Goal: Information Seeking & Learning: Find specific fact

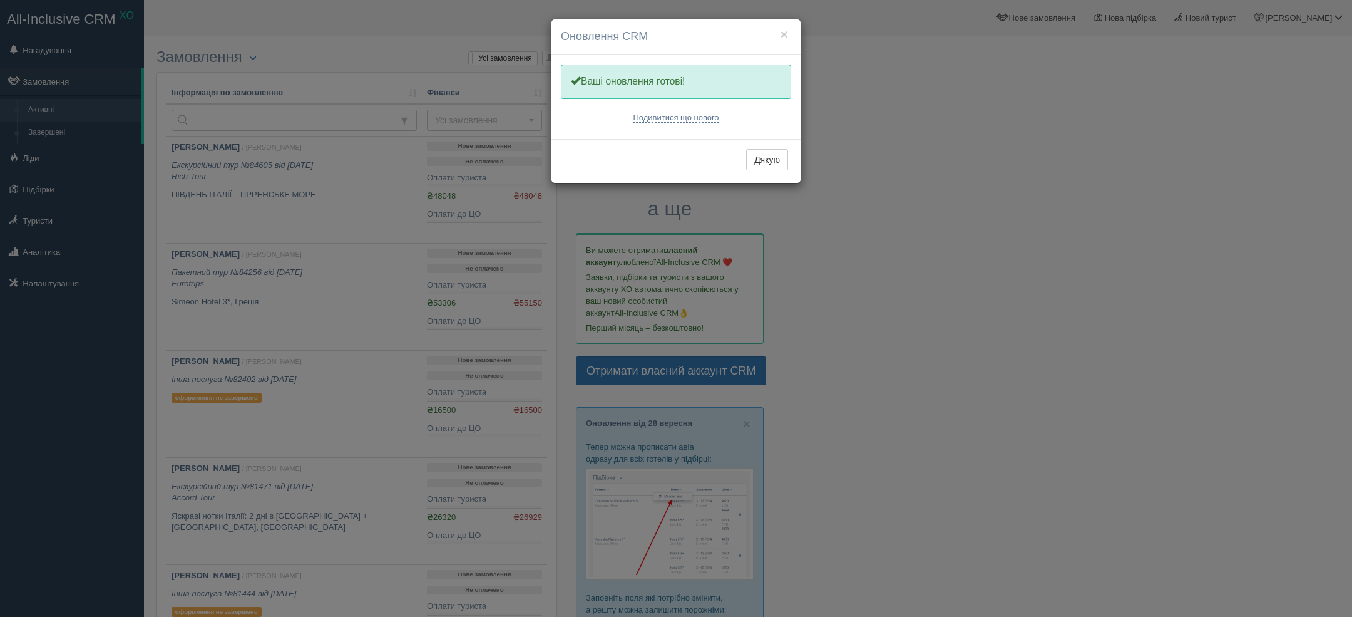
click at [59, 175] on div "× Оновлення CRM Одну хвилинку, оновлюємо Вашу CRM Ваші оновлення готові! Подиви…" at bounding box center [676, 308] width 1352 height 617
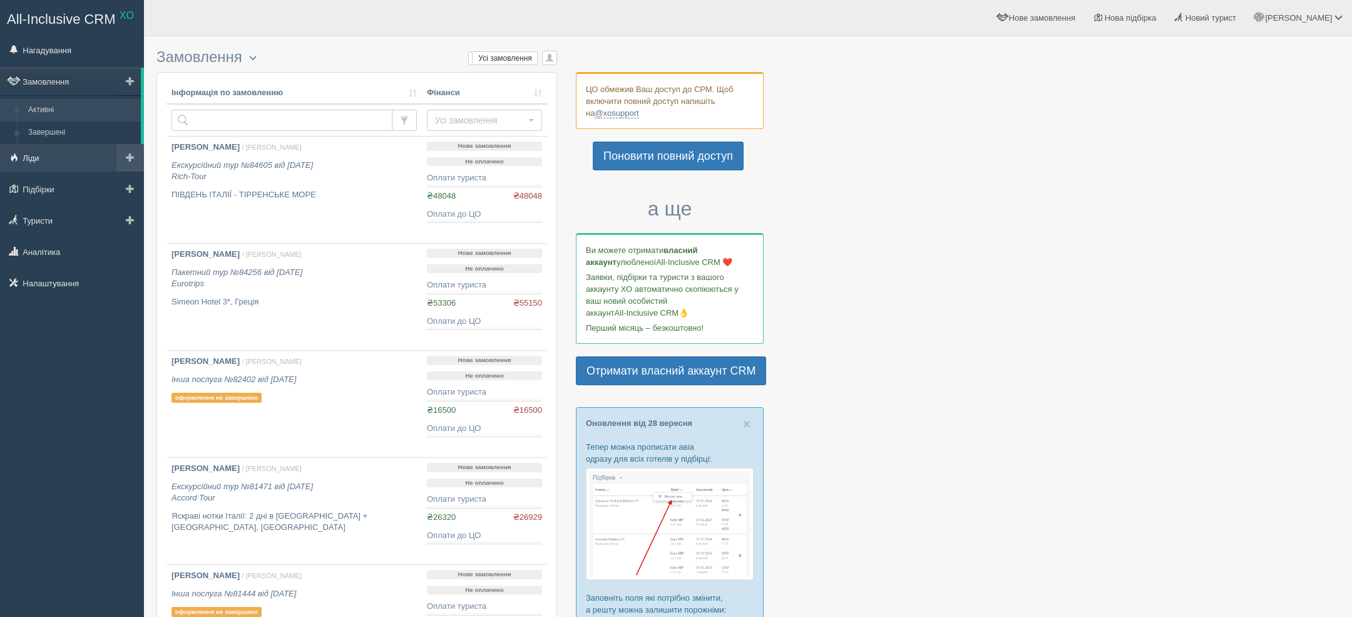
click at [16, 159] on span at bounding box center [13, 157] width 9 height 9
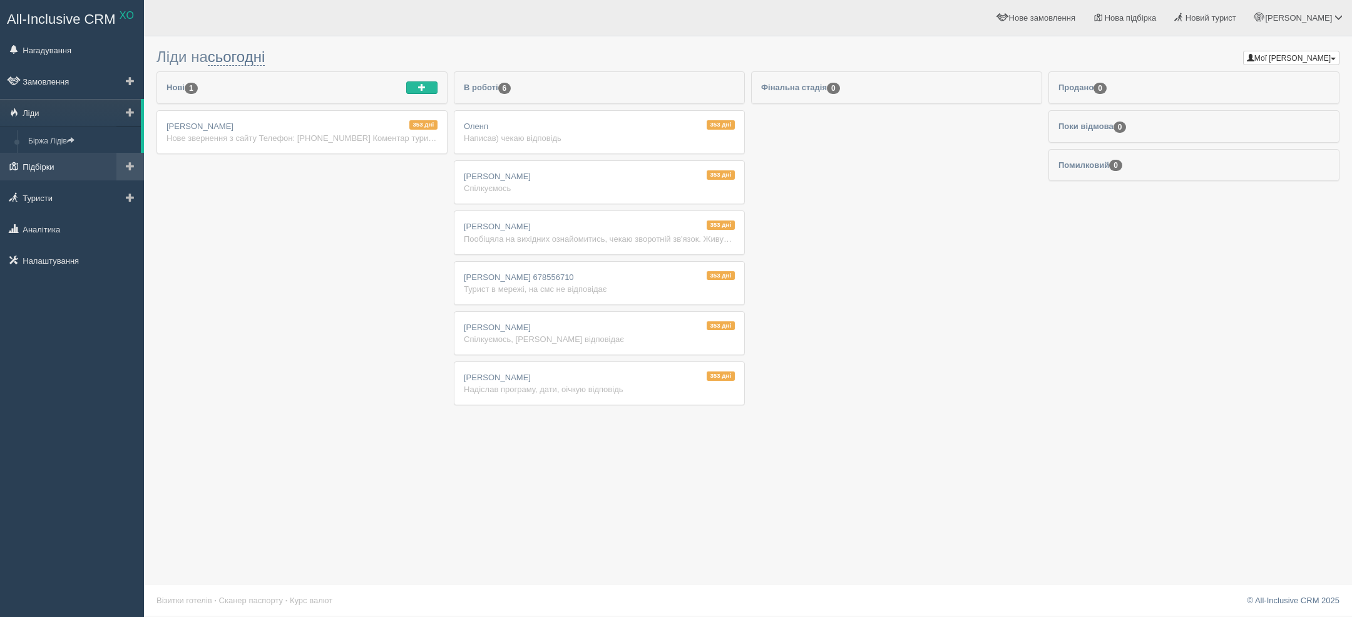
click at [56, 175] on link "Підбірки" at bounding box center [72, 167] width 144 height 28
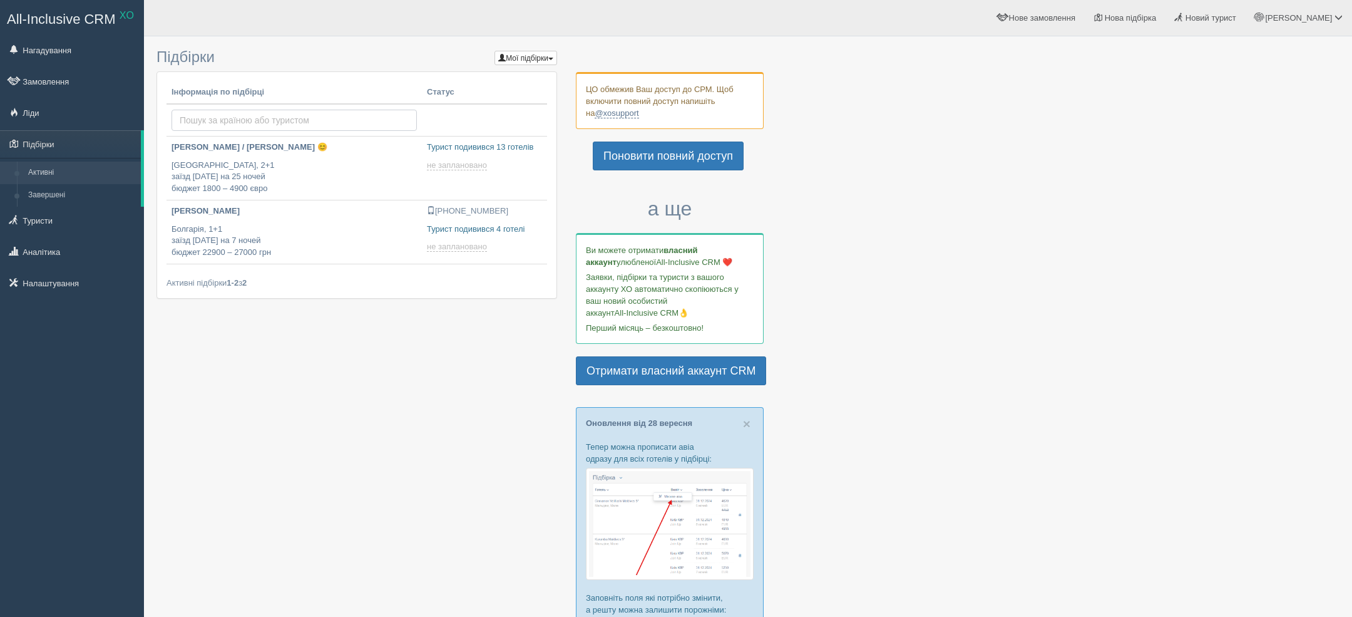
click at [374, 118] on input "text" at bounding box center [293, 120] width 245 height 21
click at [64, 88] on link "Замовлення" at bounding box center [72, 82] width 144 height 28
type input "2025-10-01 12:30"
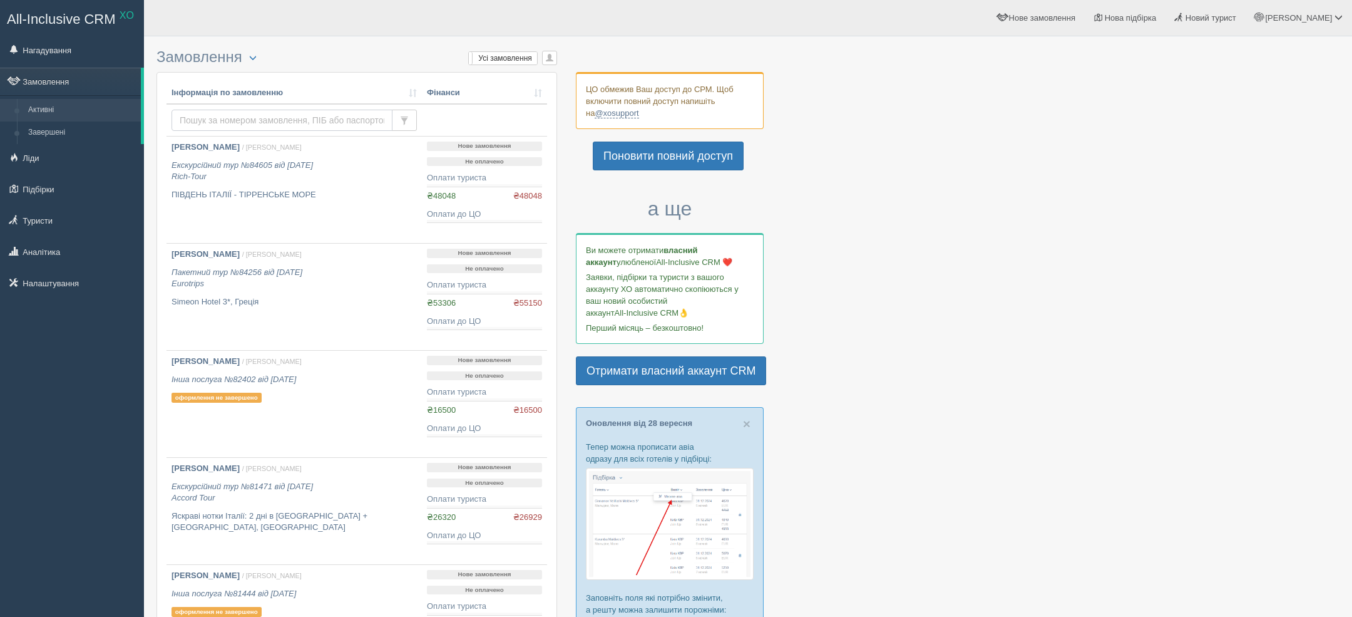
click at [312, 115] on input "text" at bounding box center [281, 120] width 221 height 21
type input "p"
type input "зубко"
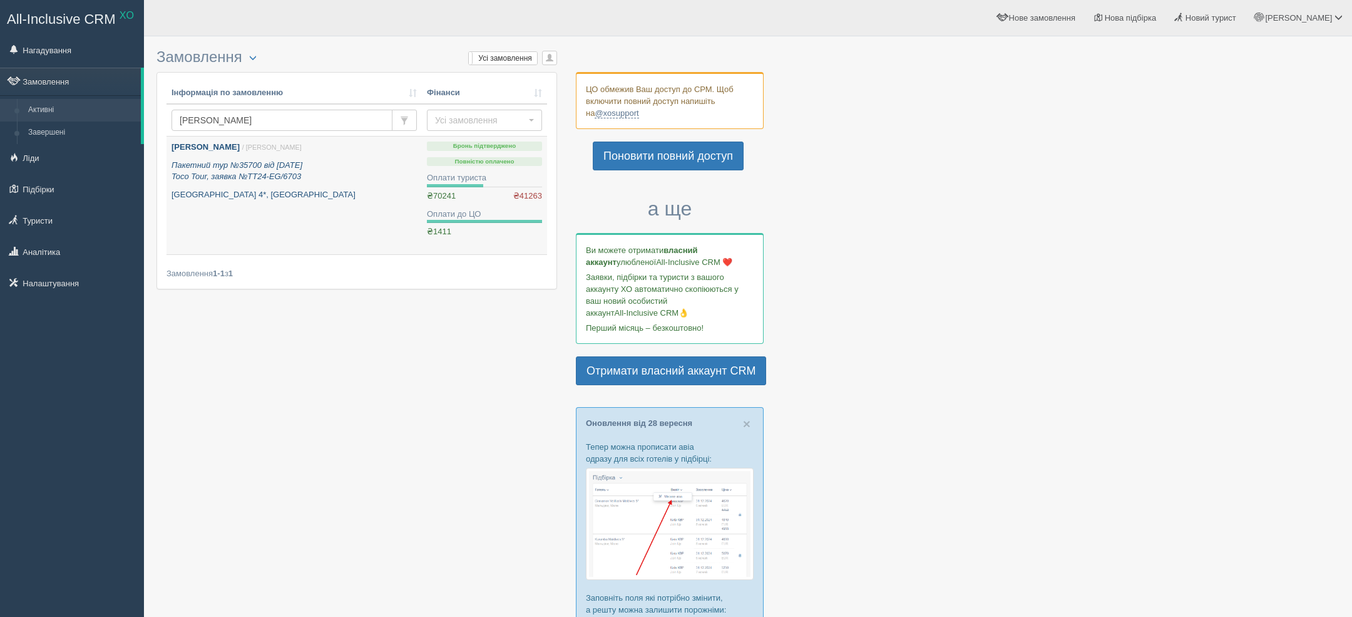
click at [229, 180] on icon "Пакетний тур №35700 від 20.03.2024 Toco Tour, заявка №TT24-EG/6703" at bounding box center [236, 170] width 131 height 21
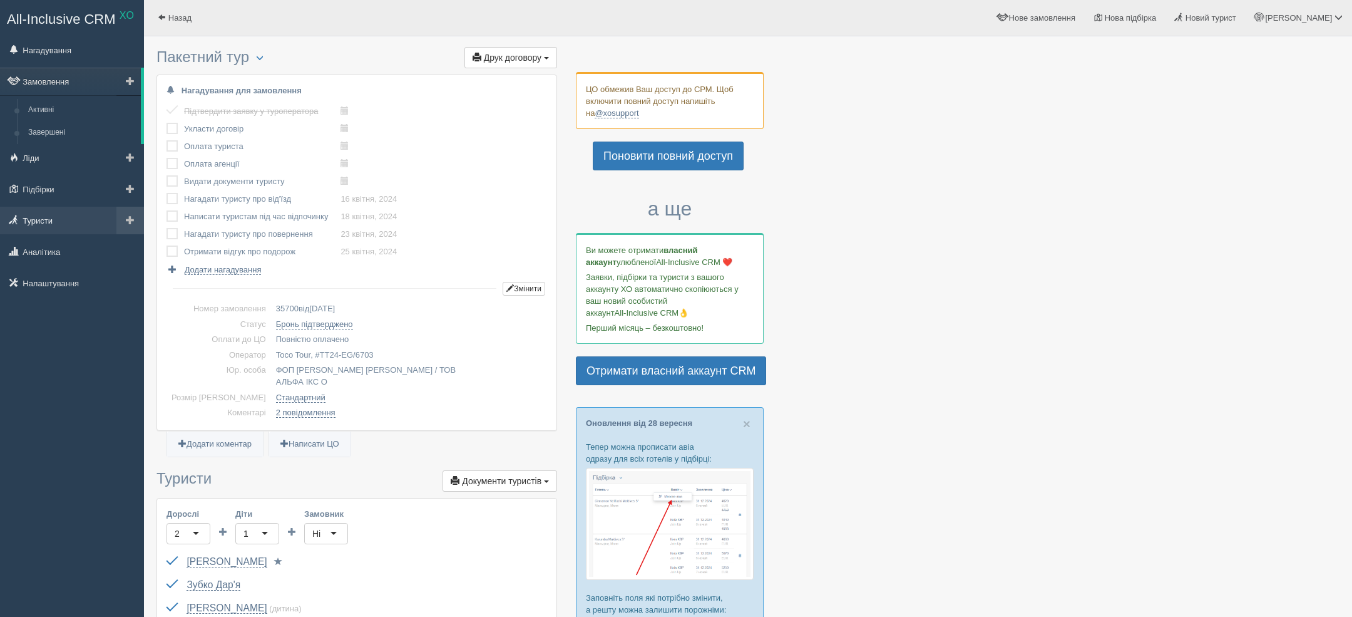
click at [46, 210] on link "Туристи" at bounding box center [72, 221] width 144 height 28
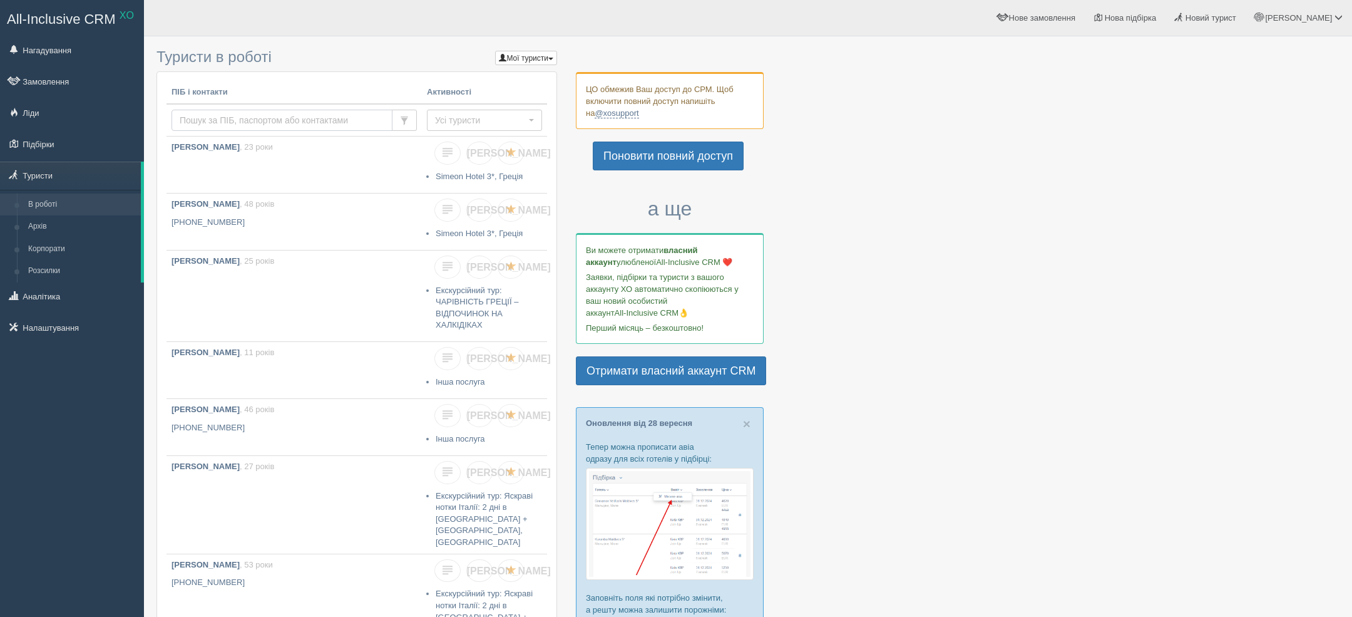
click at [286, 118] on input "text" at bounding box center [281, 120] width 221 height 21
type input "зубко"
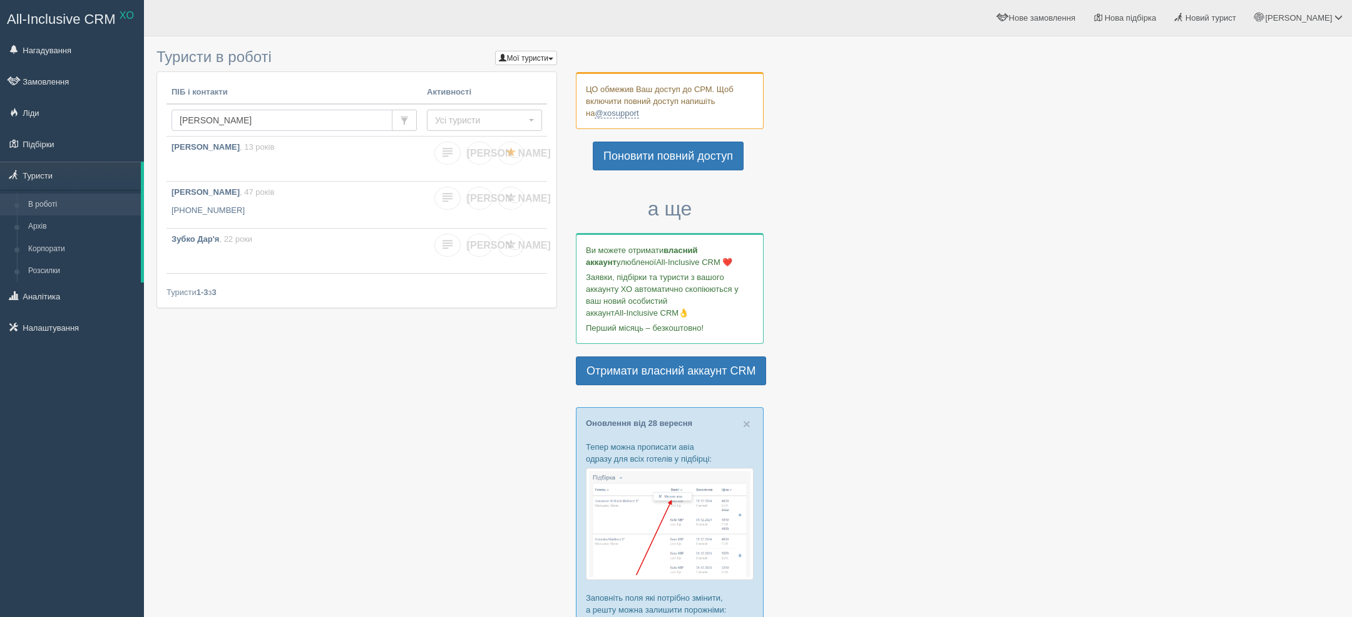
click at [314, 114] on input "[PERSON_NAME]" at bounding box center [281, 120] width 221 height 21
click at [313, 114] on input "зубко" at bounding box center [281, 120] width 221 height 21
type input "[PERSON_NAME]"
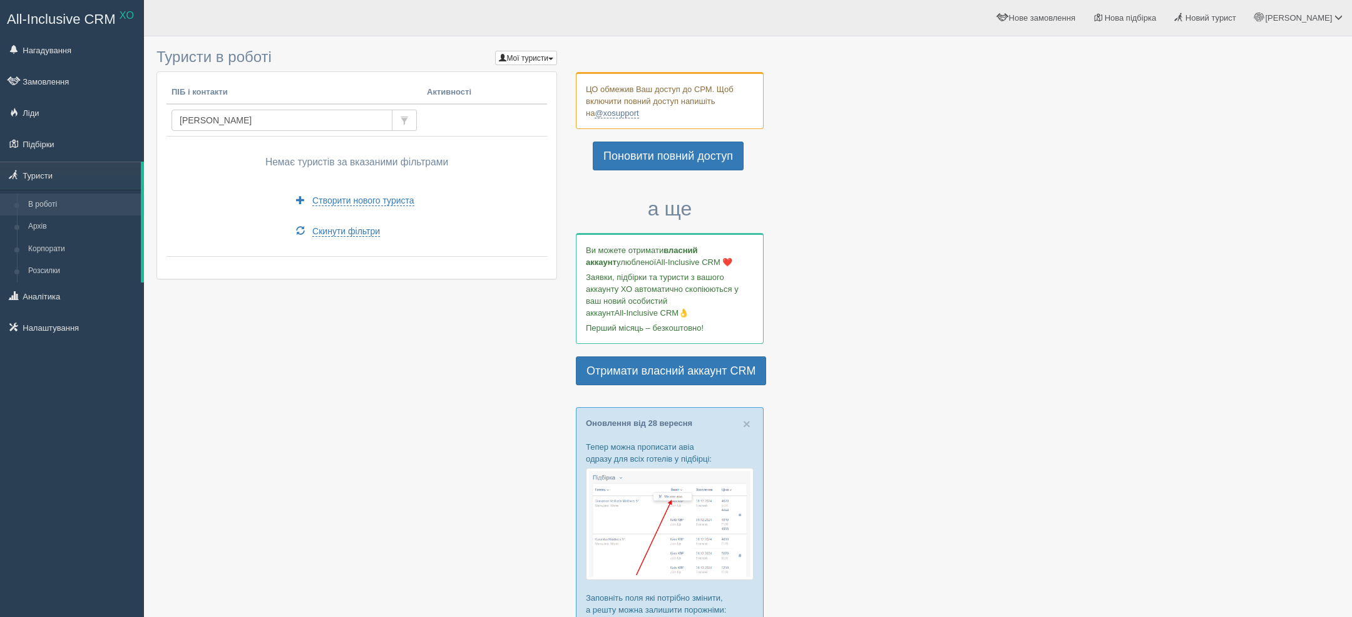
drag, startPoint x: 0, startPoint y: 0, endPoint x: 60, endPoint y: 227, distance: 235.0
click at [61, 226] on link "Архів" at bounding box center [82, 226] width 118 height 23
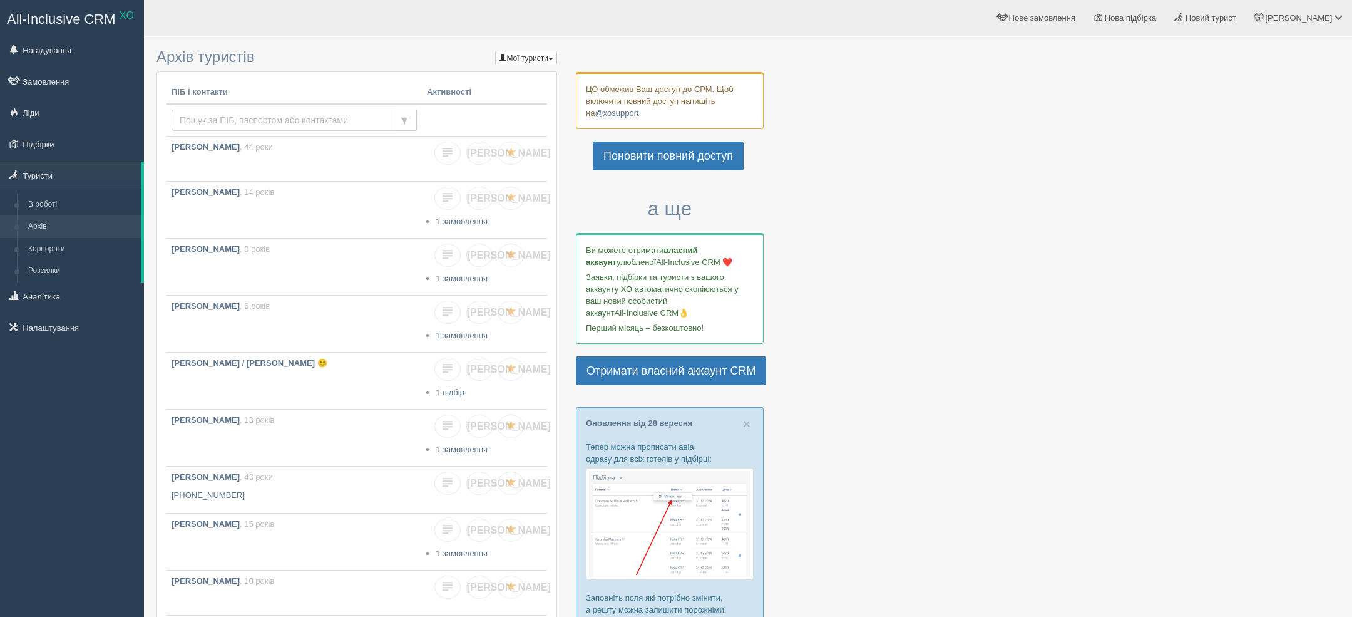
click at [272, 123] on input "text" at bounding box center [281, 120] width 221 height 21
type input "зубань"
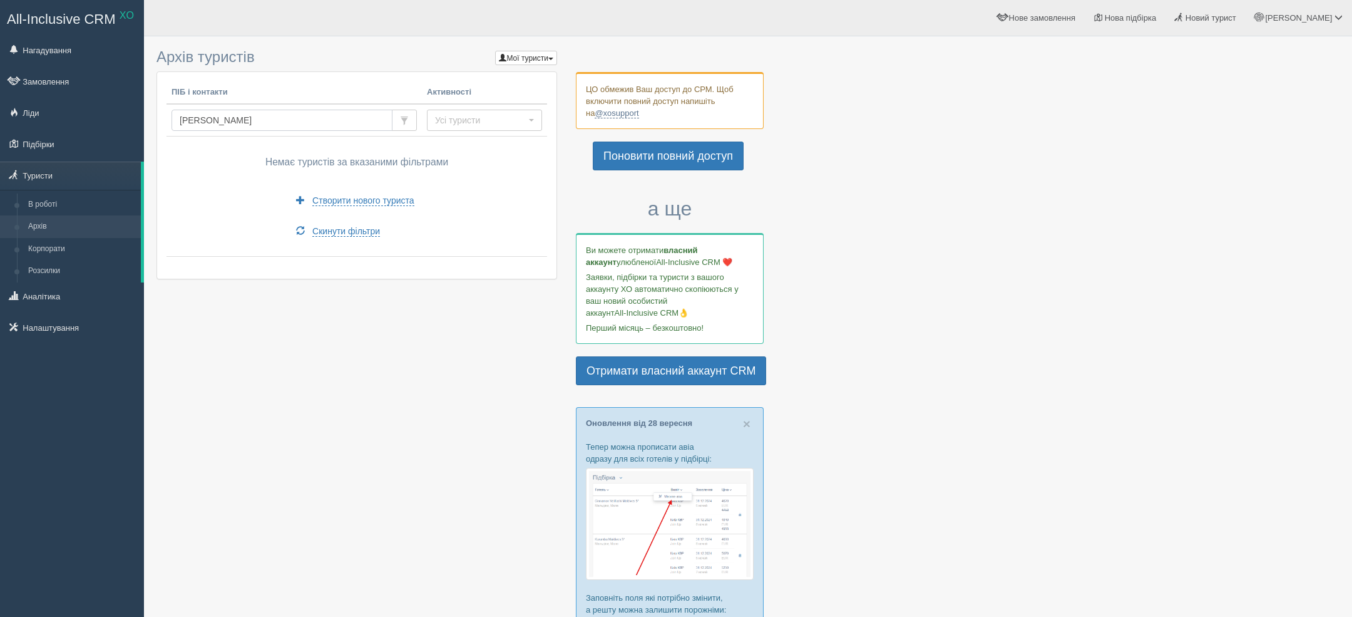
click at [223, 125] on input "зубань" at bounding box center [281, 120] width 221 height 21
type input "zuban"
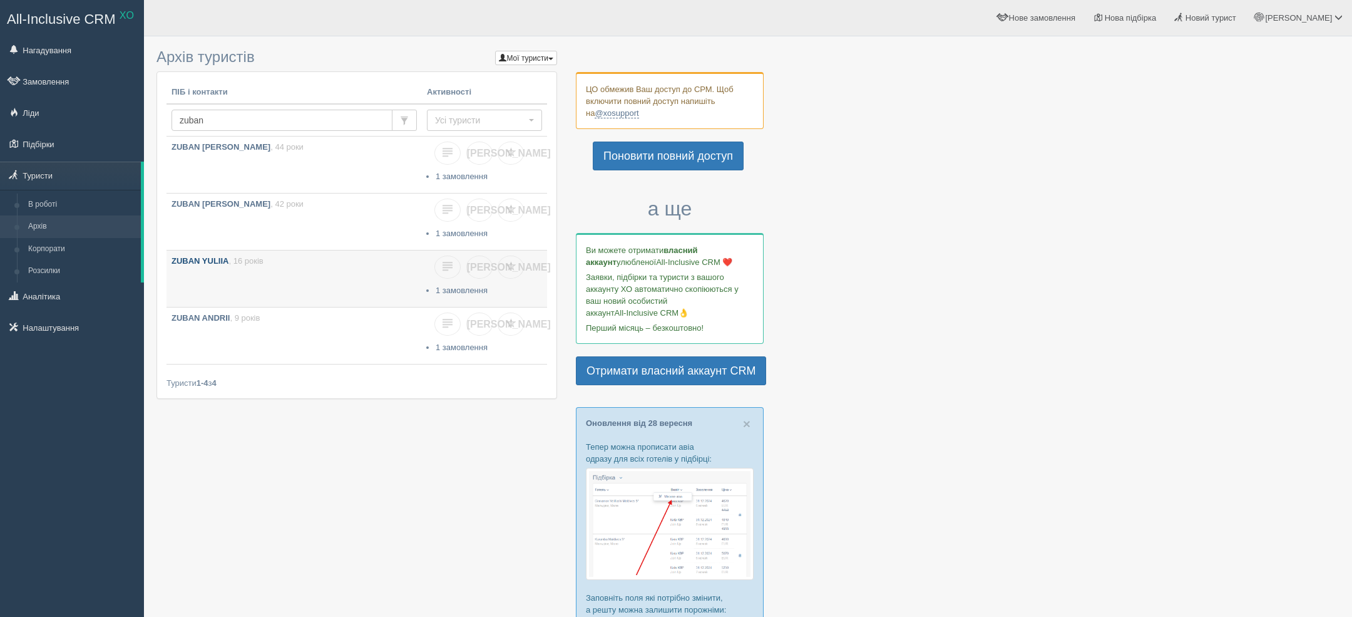
click at [213, 256] on b "ZUBAN YULIIA" at bounding box center [199, 260] width 57 height 9
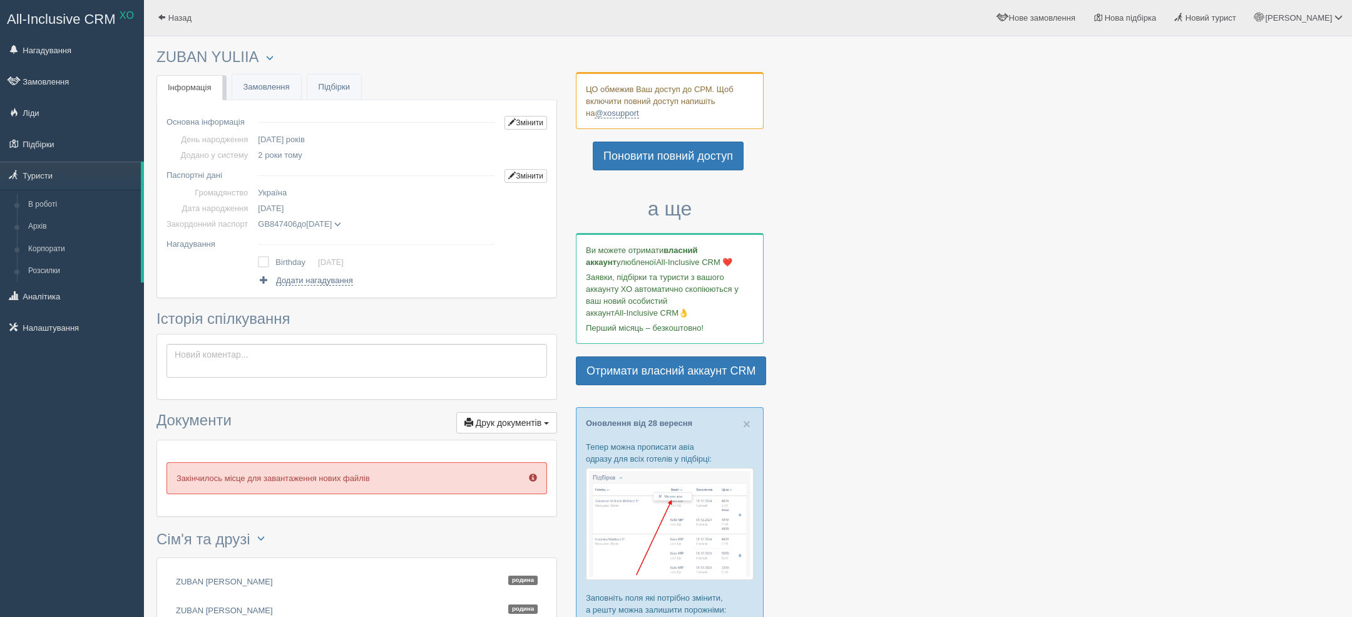
click at [341, 225] on span at bounding box center [337, 224] width 7 height 7
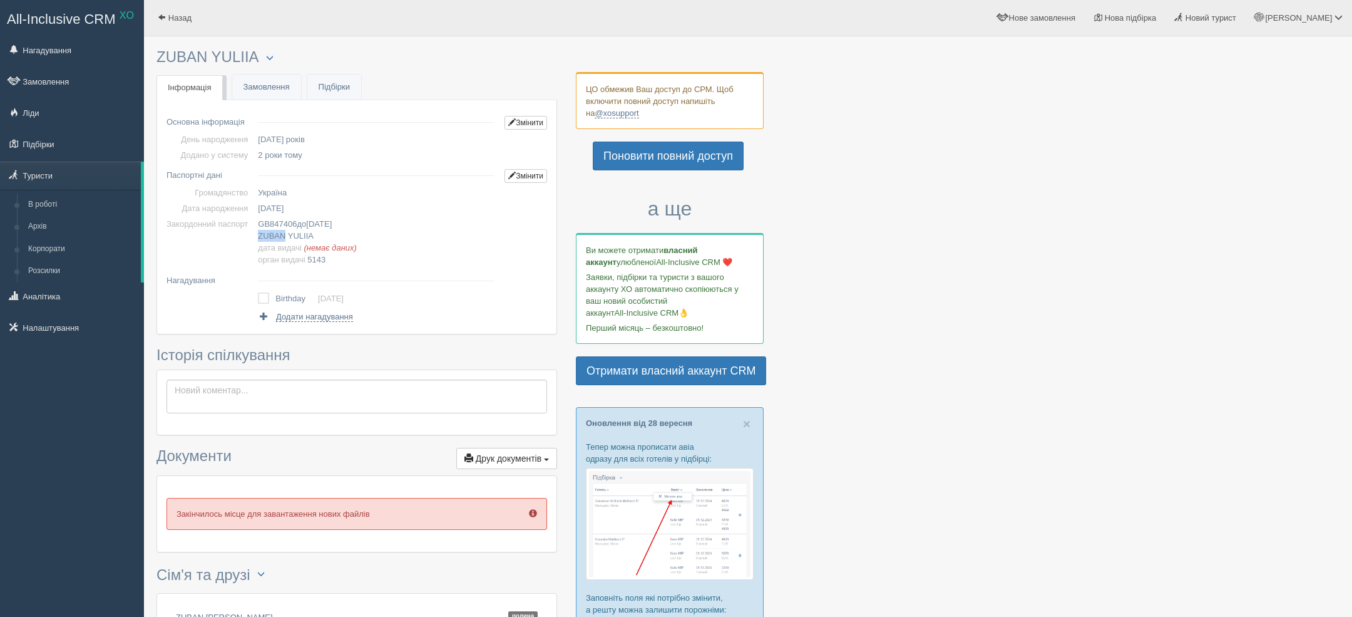
click at [277, 238] on span "ZUBAN" at bounding box center [272, 235] width 28 height 9
copy span "ZUBAN"
click at [308, 231] on span "YULIIA" at bounding box center [301, 235] width 26 height 9
copy span "YULIIA"
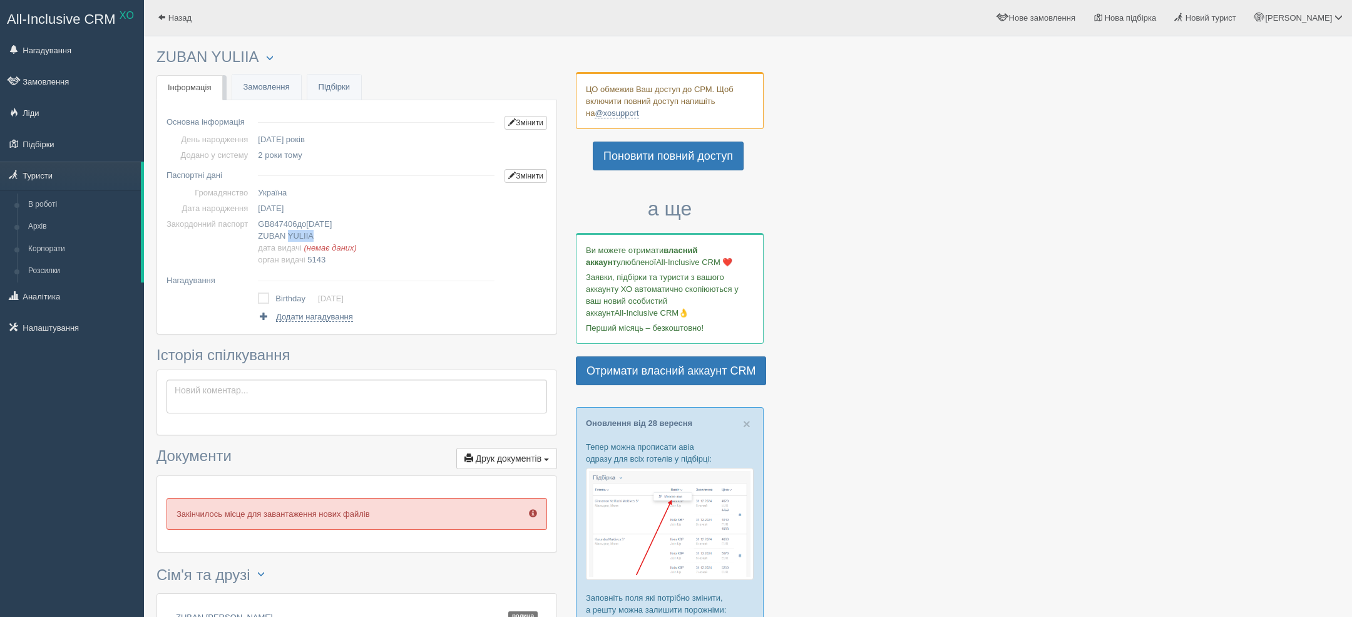
click at [282, 207] on span "[DATE]" at bounding box center [271, 207] width 26 height 9
copy span "[DATE]"
click at [289, 227] on span "GB847406" at bounding box center [277, 223] width 39 height 9
copy span "GB847406"
click at [332, 223] on span "[DATE]" at bounding box center [319, 223] width 26 height 9
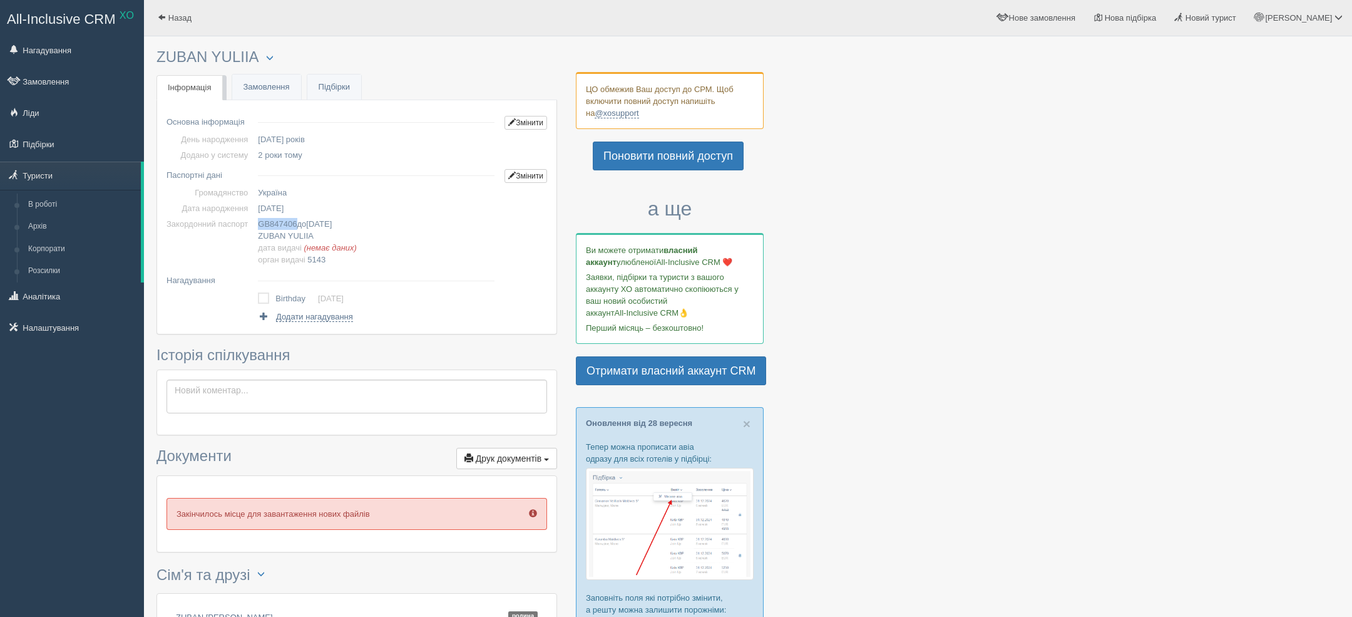
copy span "[DATE]"
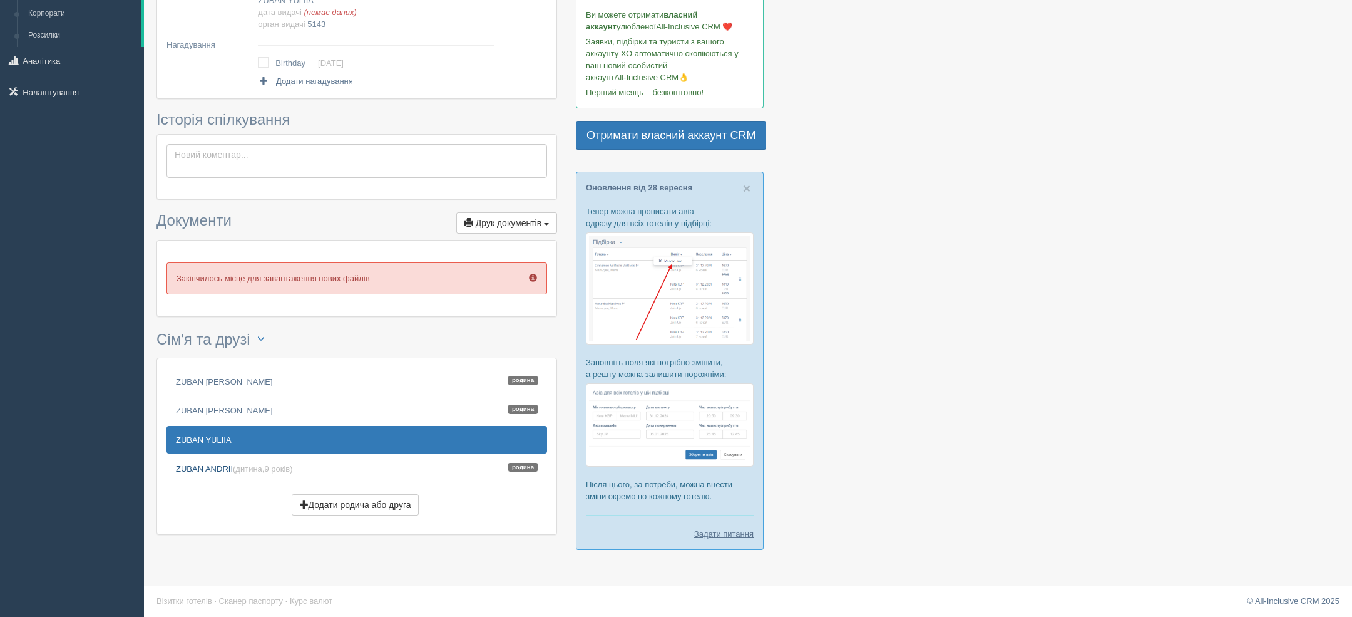
click at [226, 459] on link "ZUBAN ANDRII (дитина, 9 років ) Родина" at bounding box center [356, 468] width 381 height 28
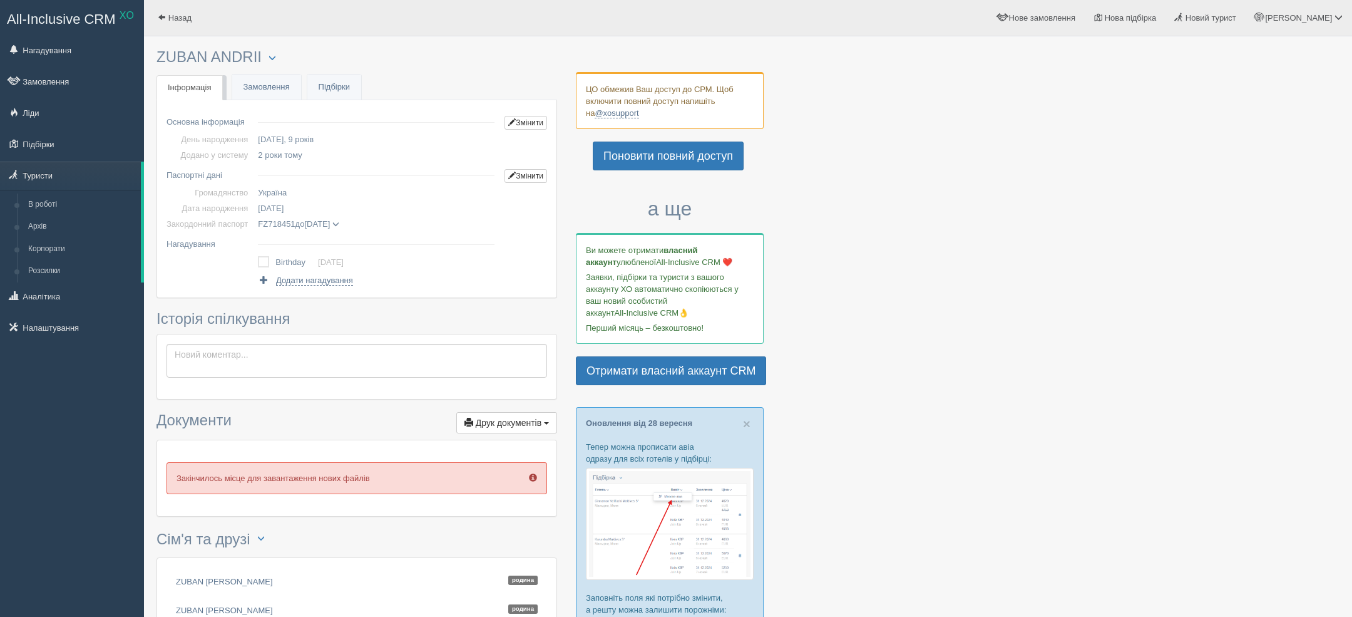
click at [339, 223] on span at bounding box center [335, 224] width 7 height 7
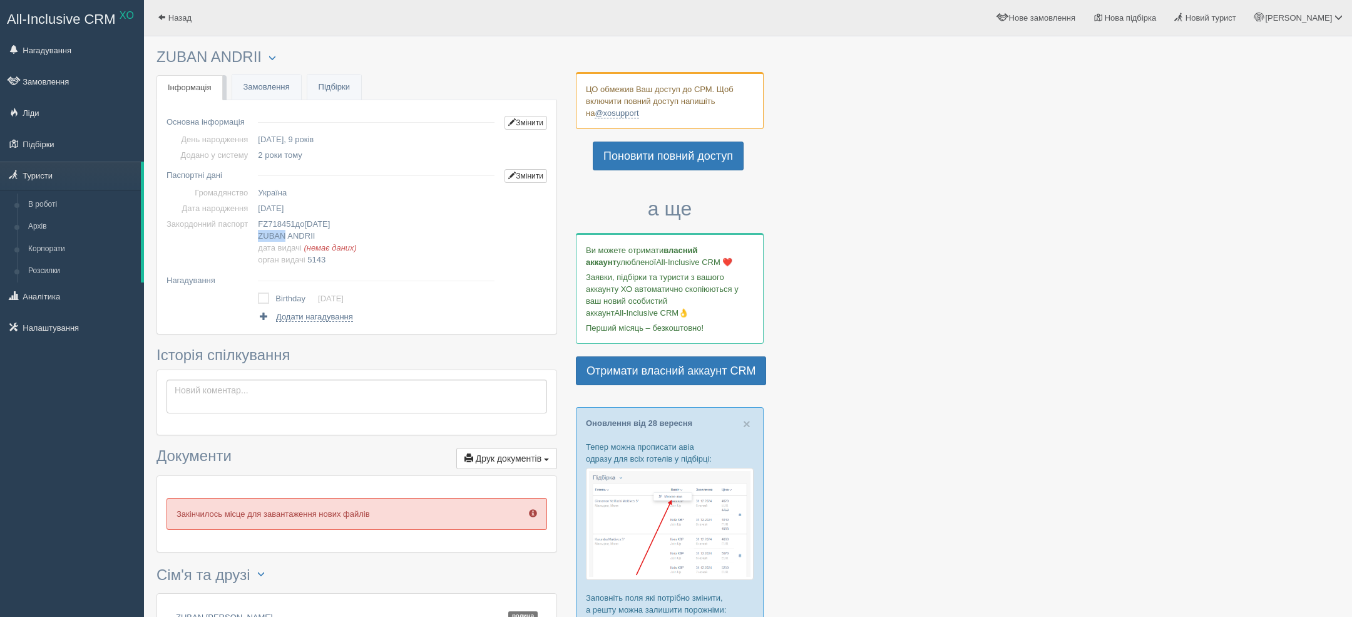
click at [274, 240] on span "ZUBAN" at bounding box center [272, 235] width 28 height 9
copy span "ZUBAN"
click at [321, 235] on td "FZ718451 до 24.12.2024 ZUBAN ANDRII дата видачі (немає даних) орган видачі 5143" at bounding box center [376, 241] width 247 height 51
click at [310, 237] on span "ANDRII" at bounding box center [301, 235] width 28 height 9
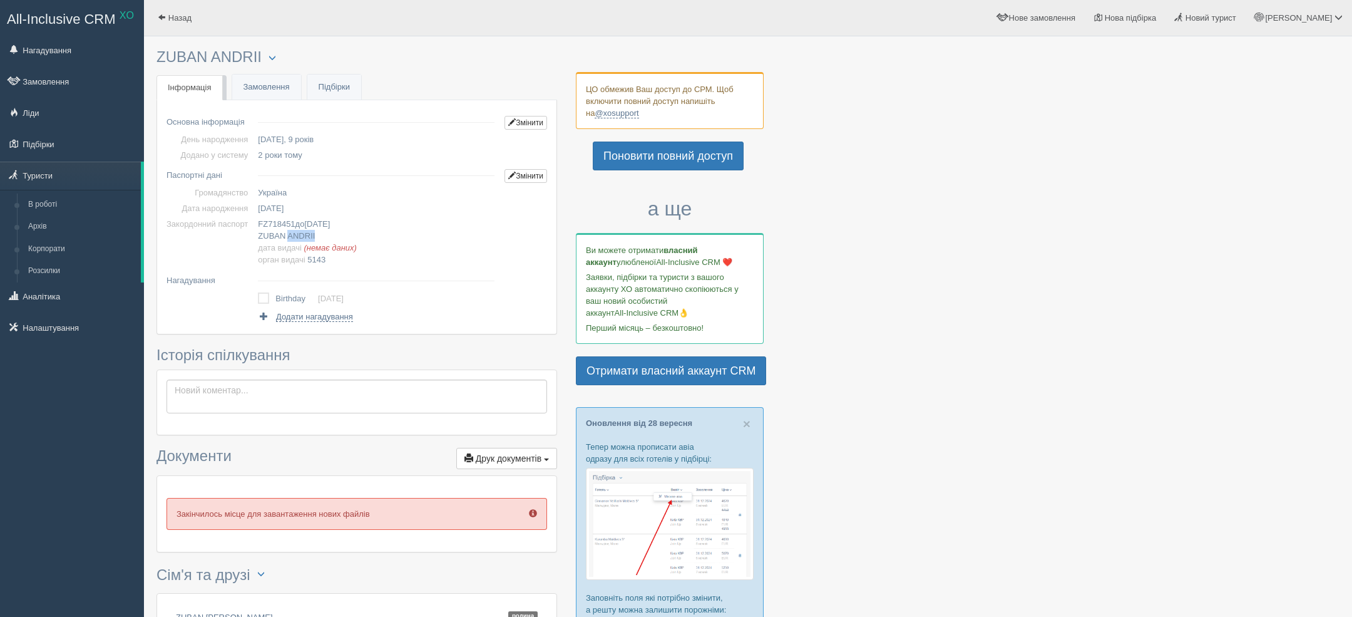
copy span "ANDRII"
click at [284, 208] on span "02.04.2016" at bounding box center [271, 207] width 26 height 9
copy span "02.04.2016"
click at [292, 223] on span "FZ718451" at bounding box center [276, 223] width 37 height 9
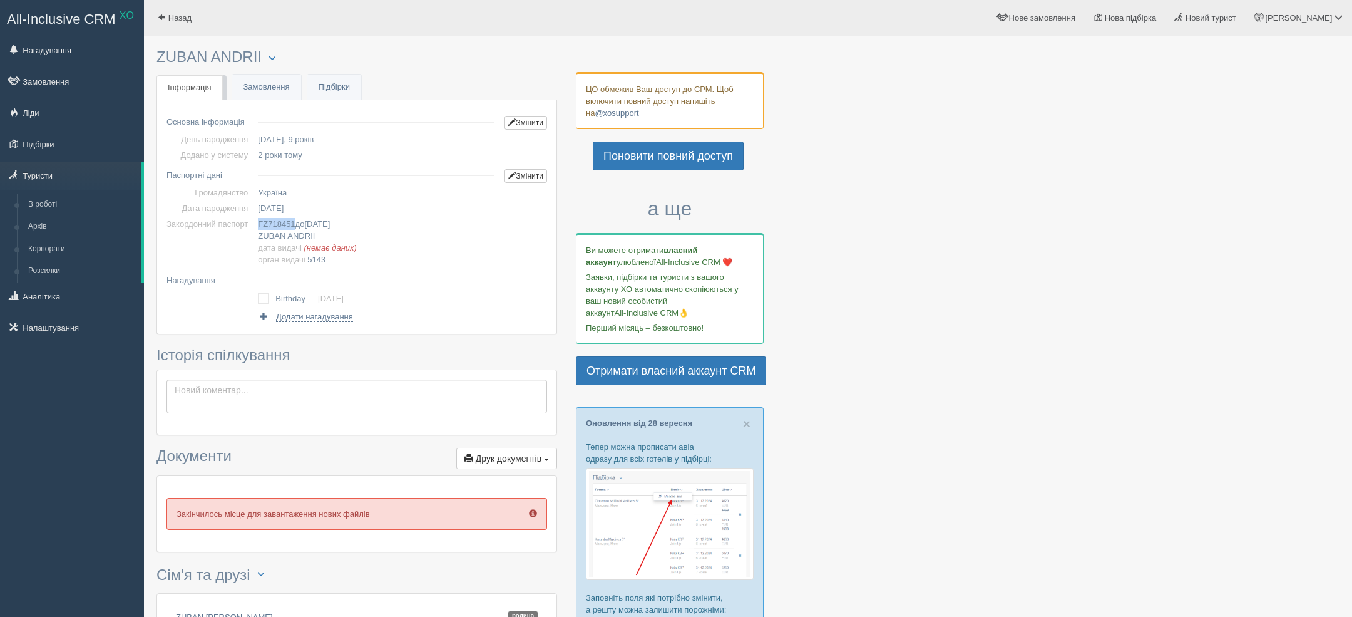
click at [292, 223] on span "FZ718451" at bounding box center [276, 223] width 37 height 9
copy span "FZ718451"
click at [330, 223] on span "24.12.2024" at bounding box center [317, 223] width 26 height 9
copy span "24.12.2024"
